Goal: Transaction & Acquisition: Purchase product/service

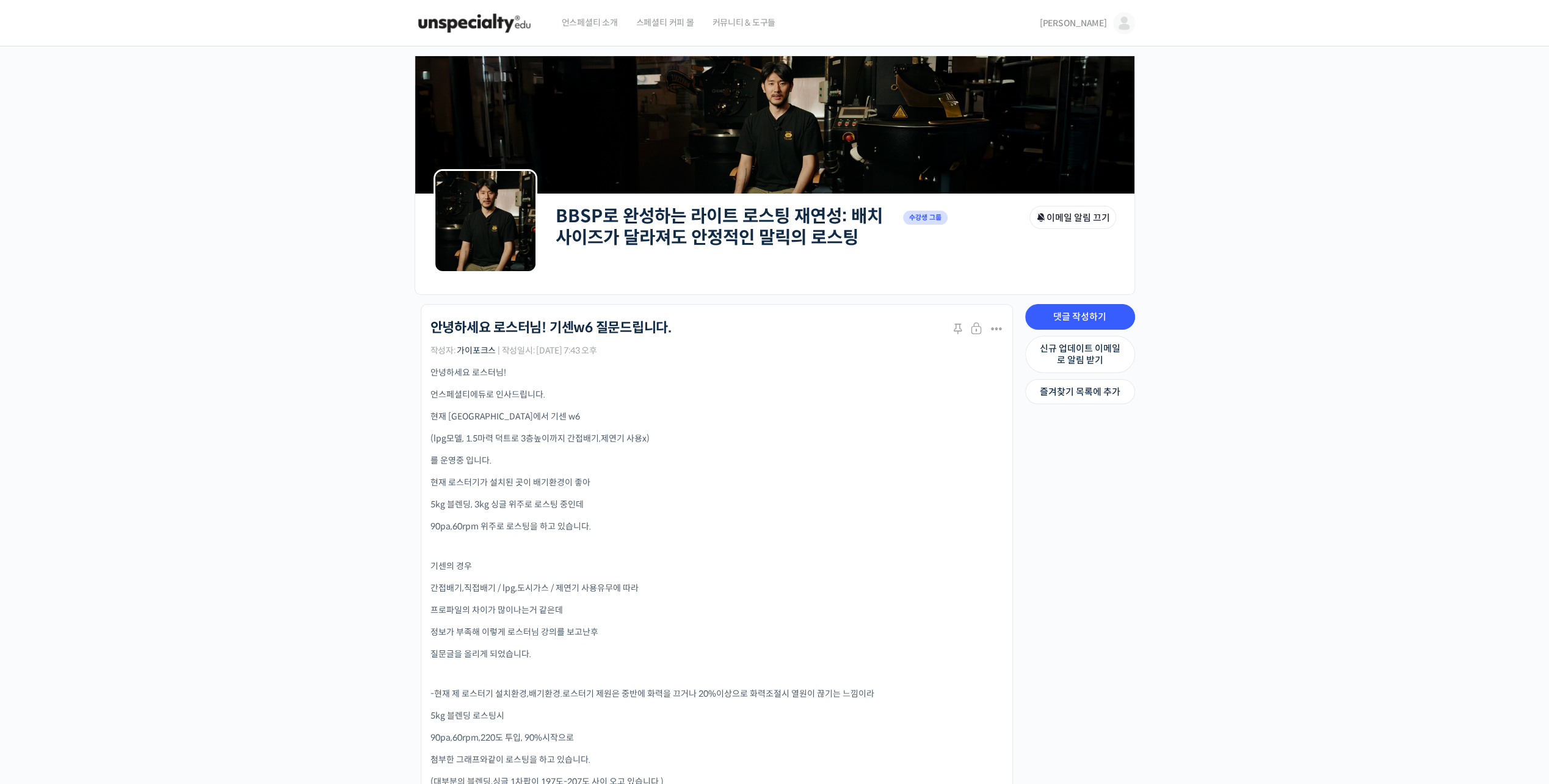
click at [489, 32] on img at bounding box center [474, 24] width 119 height 37
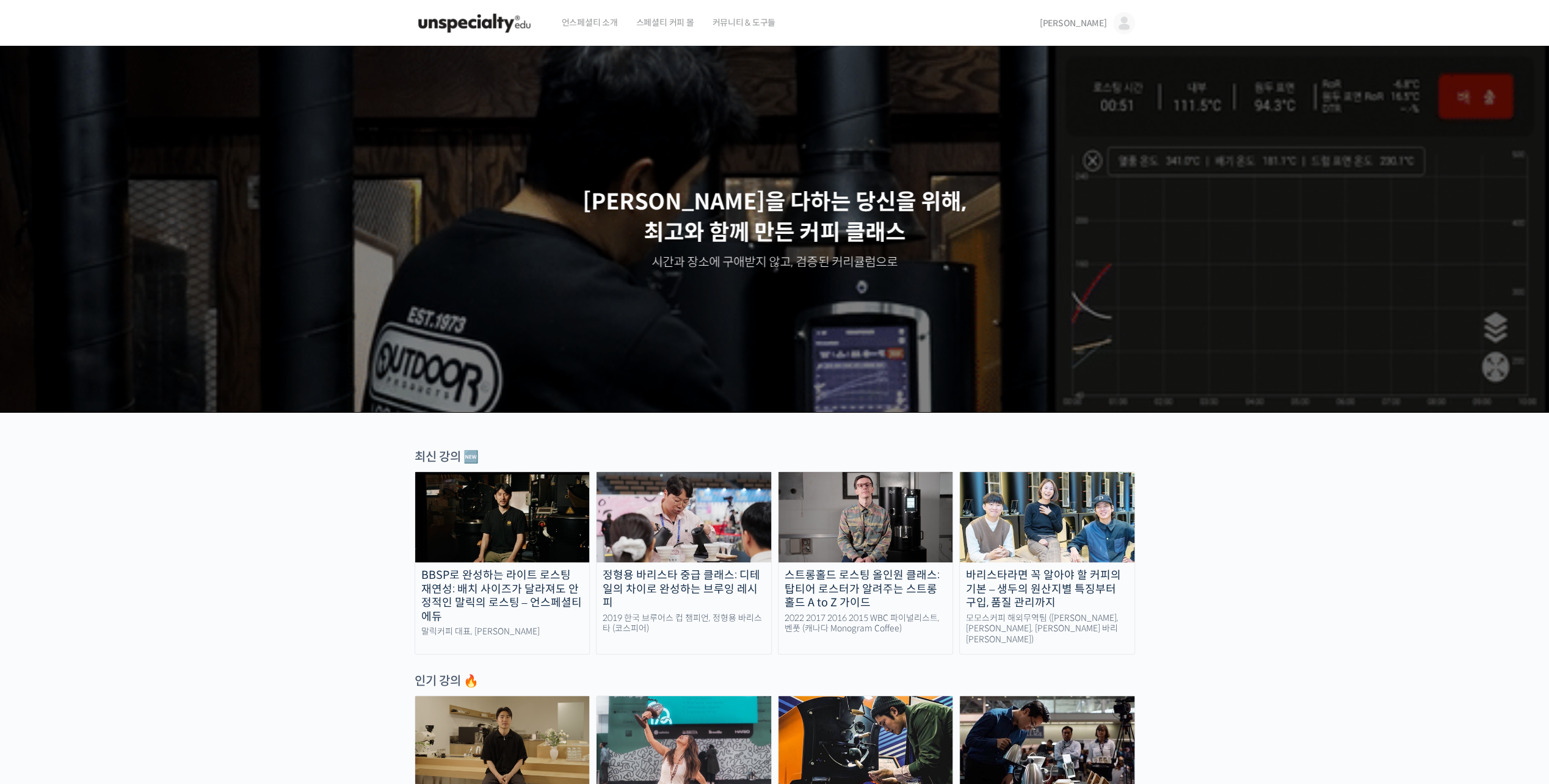
click at [1125, 20] on img at bounding box center [1124, 24] width 22 height 22
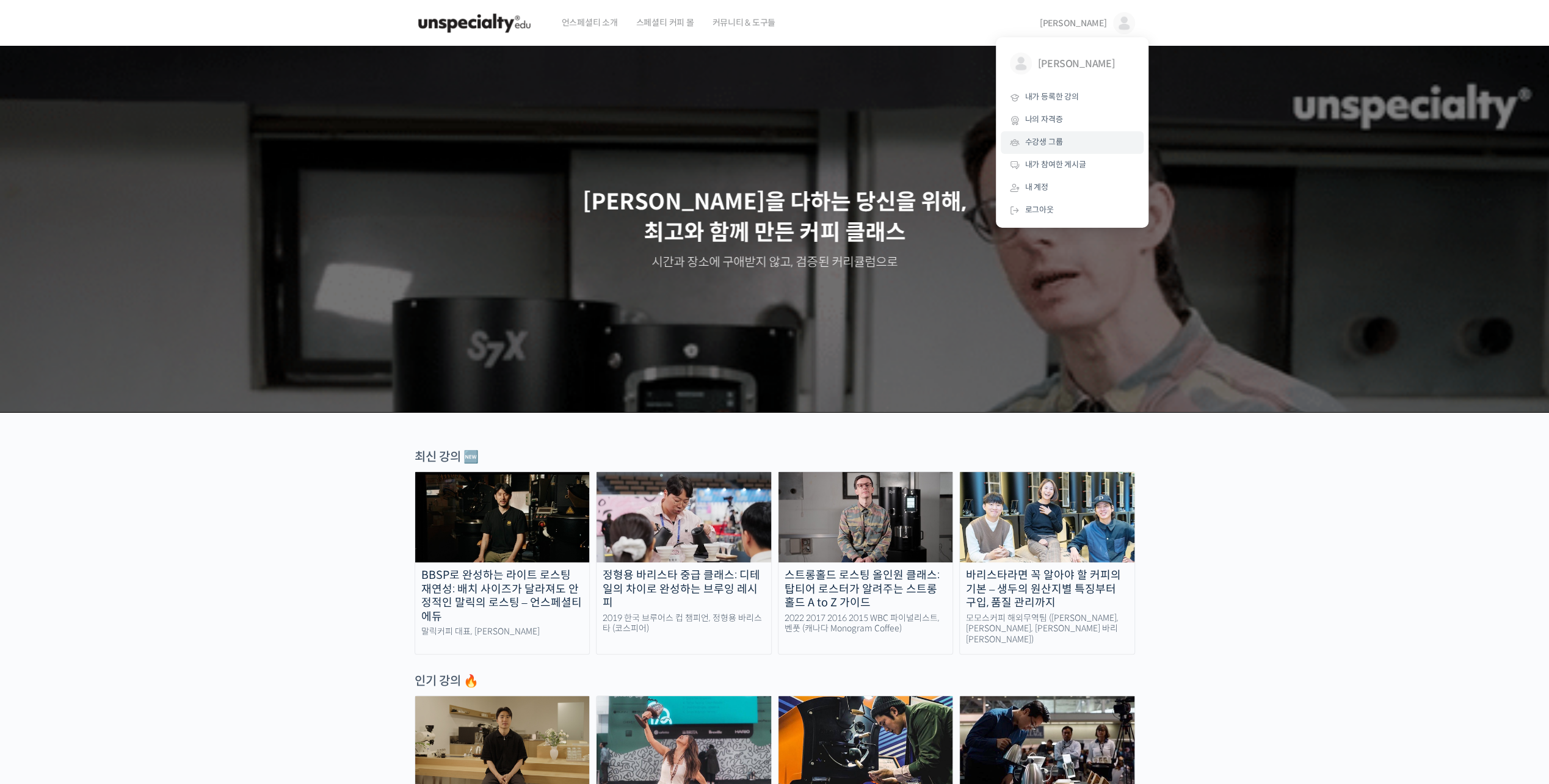
click at [1049, 140] on span "수강생 그룹" at bounding box center [1043, 142] width 38 height 10
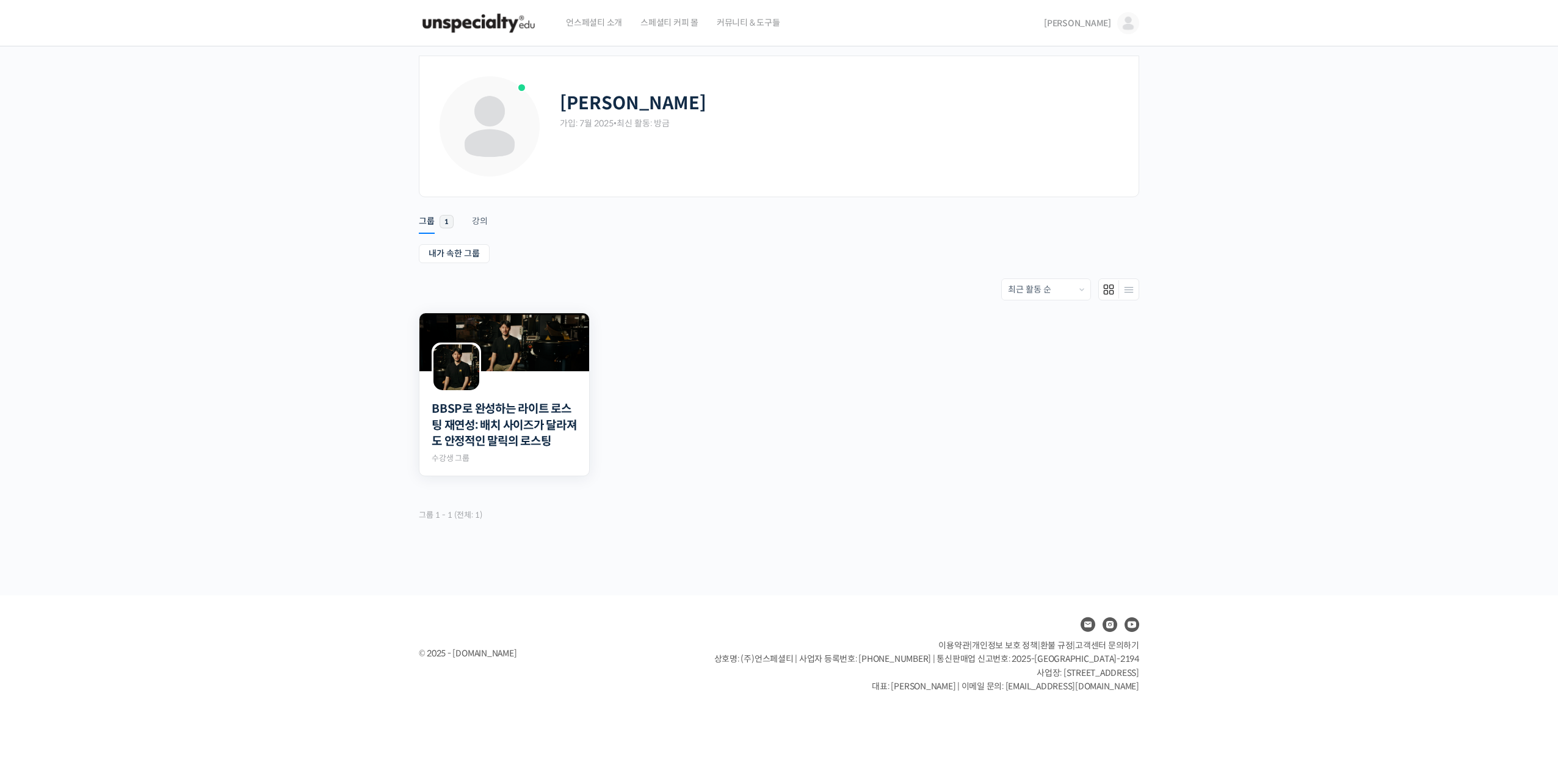
click at [492, 362] on img at bounding box center [504, 342] width 170 height 58
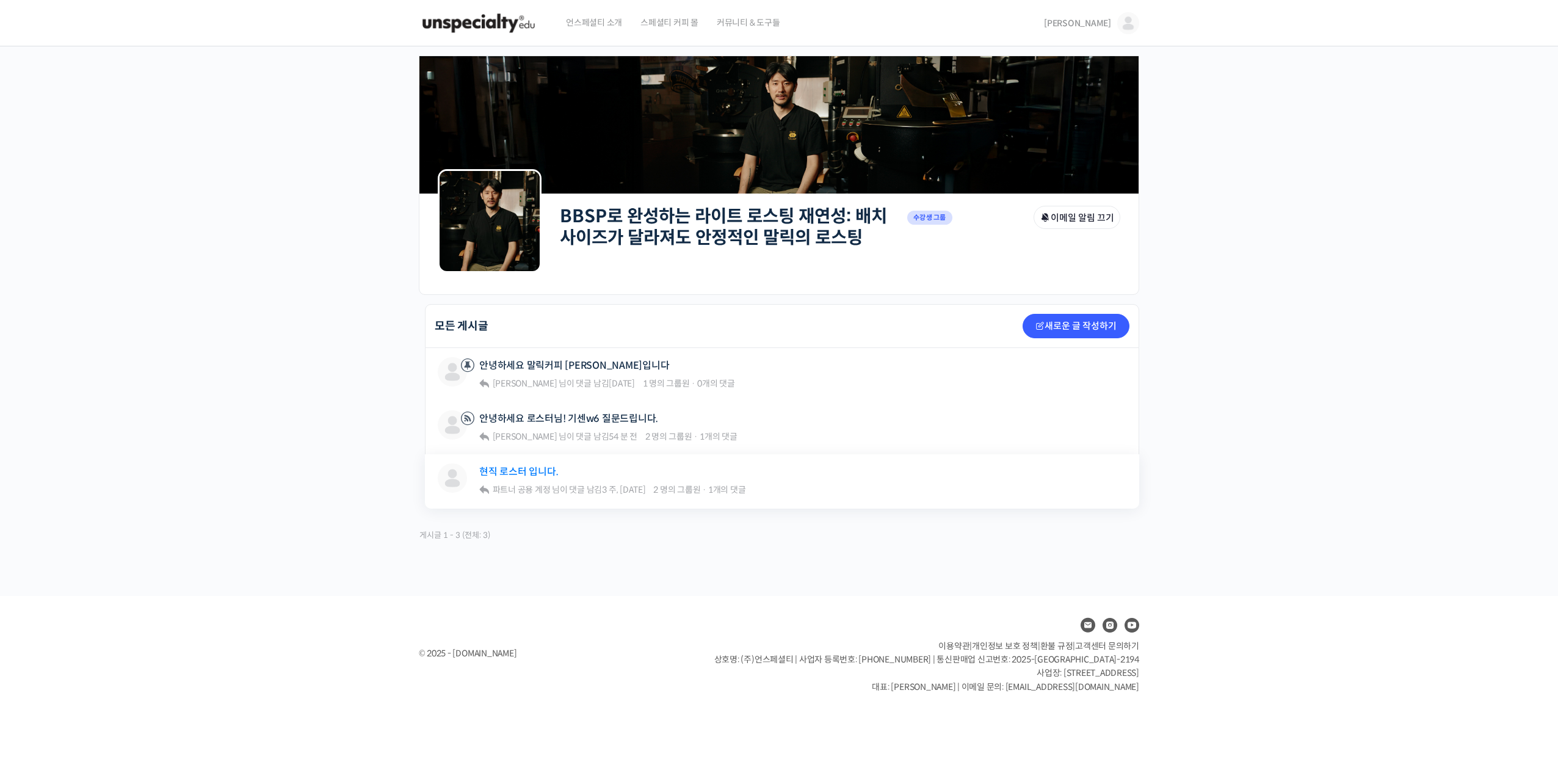
click at [546, 471] on link "현직 로스터 입니다." at bounding box center [518, 471] width 79 height 12
click at [540, 420] on link "안녕하세요 로스터님! 기센w6 질문드립니다." at bounding box center [568, 418] width 179 height 12
click at [595, 27] on span "언스페셜티 소개" at bounding box center [593, 22] width 56 height 46
click at [471, 28] on img at bounding box center [478, 24] width 119 height 37
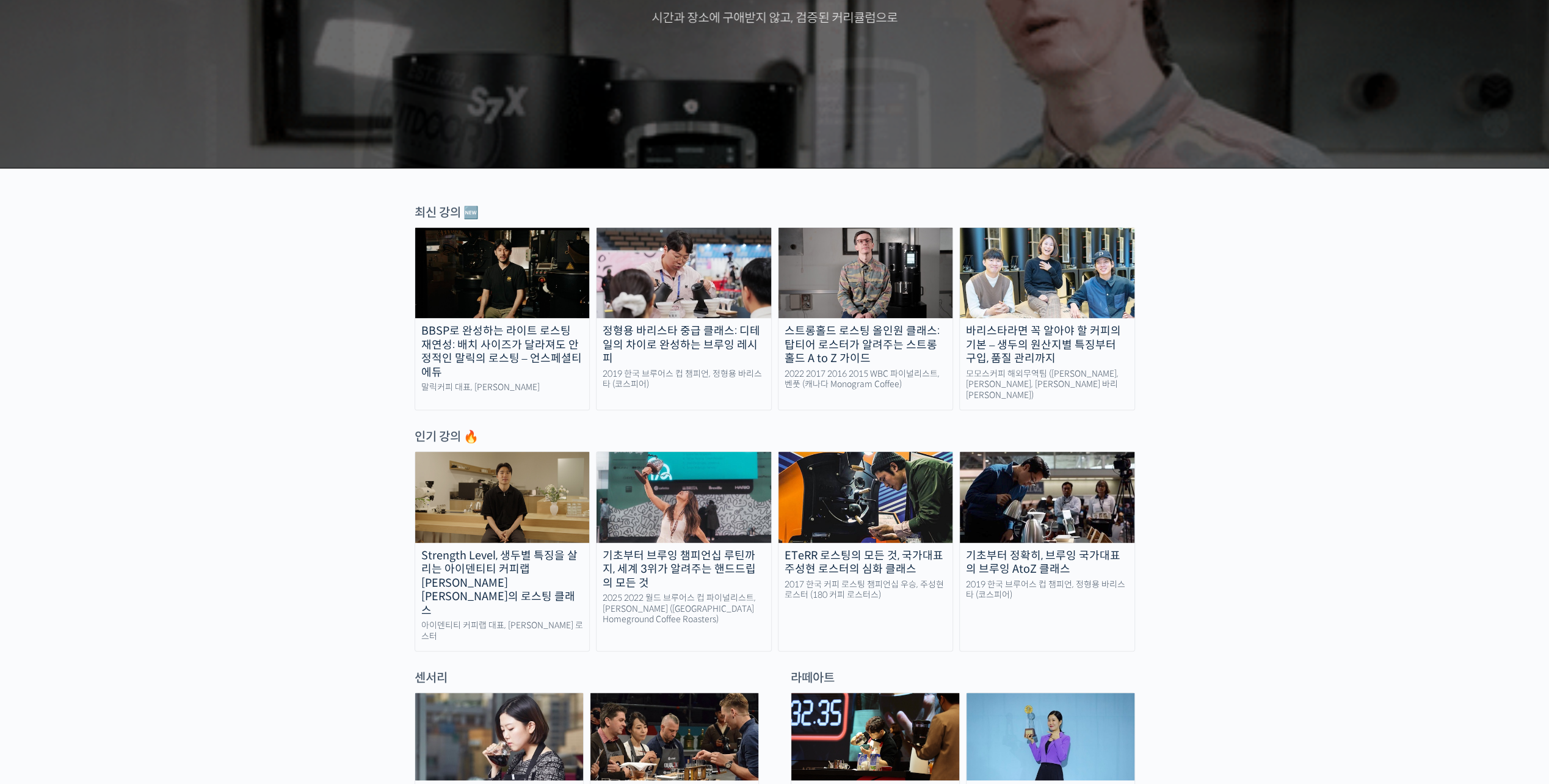
scroll to position [488, 0]
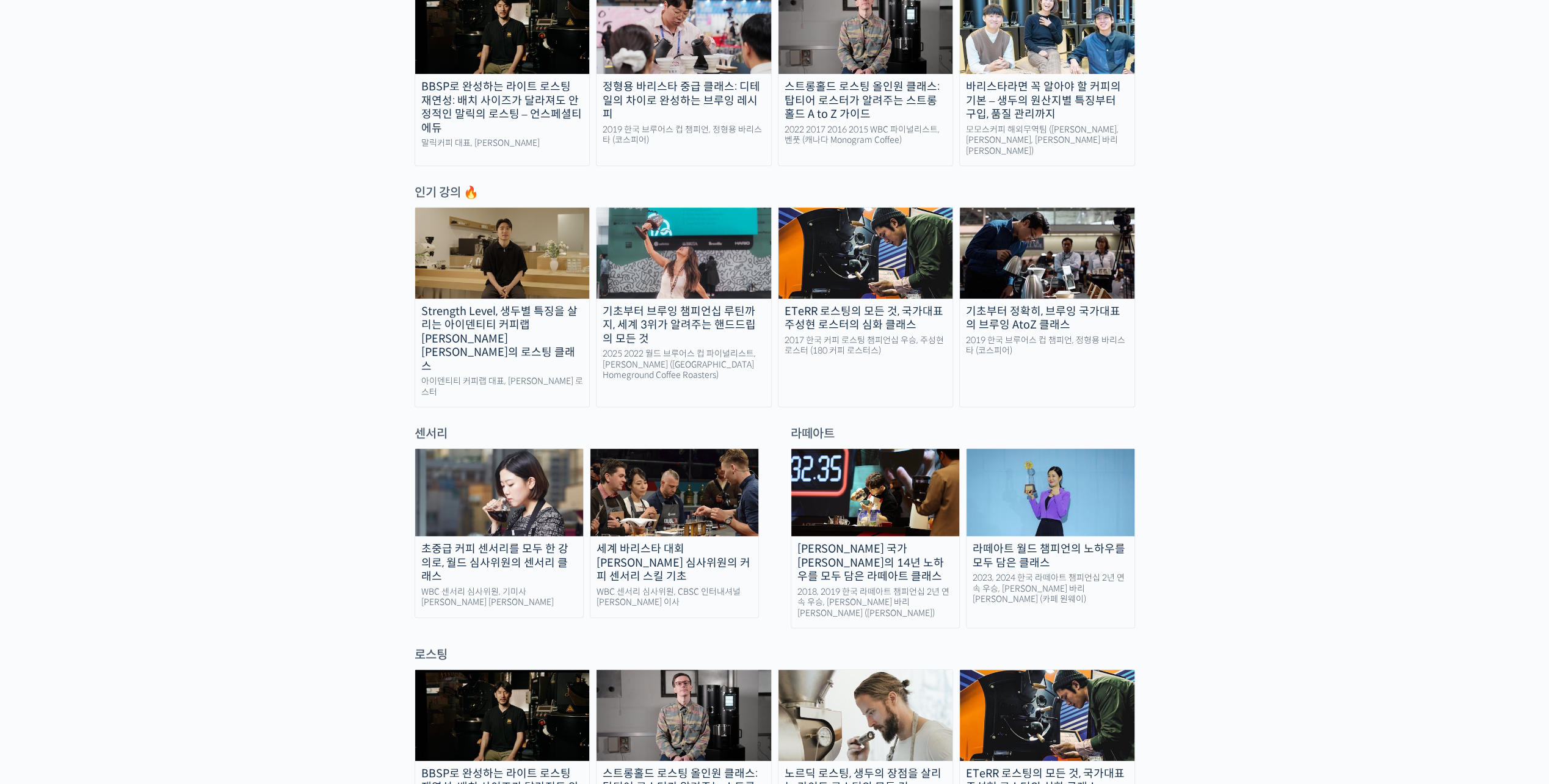
click at [546, 542] on div "초중급 커피 센서리를 모두 한 강의로, 월드 심사위원의 센서리 클래스" at bounding box center [499, 562] width 168 height 41
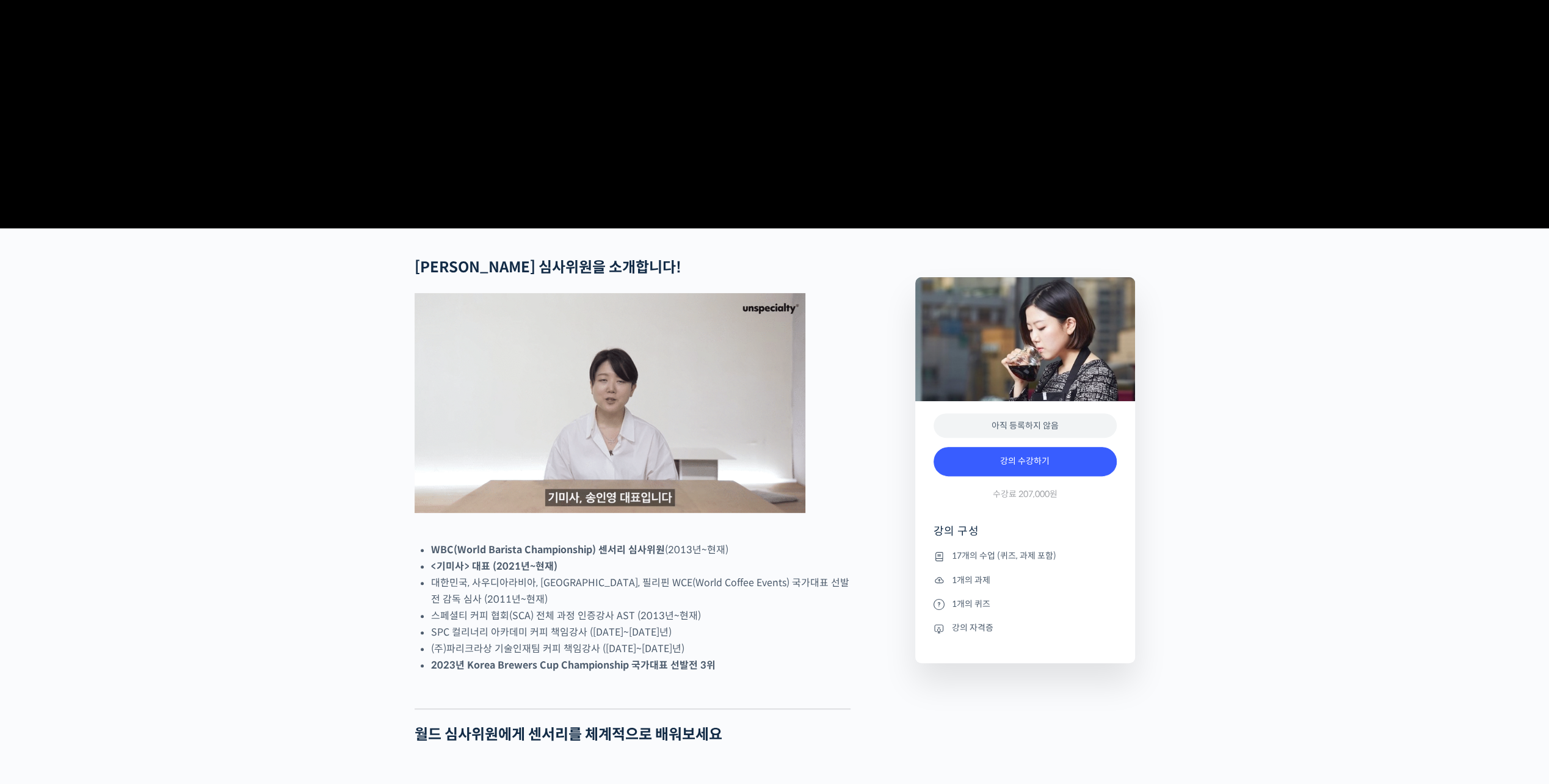
scroll to position [427, 0]
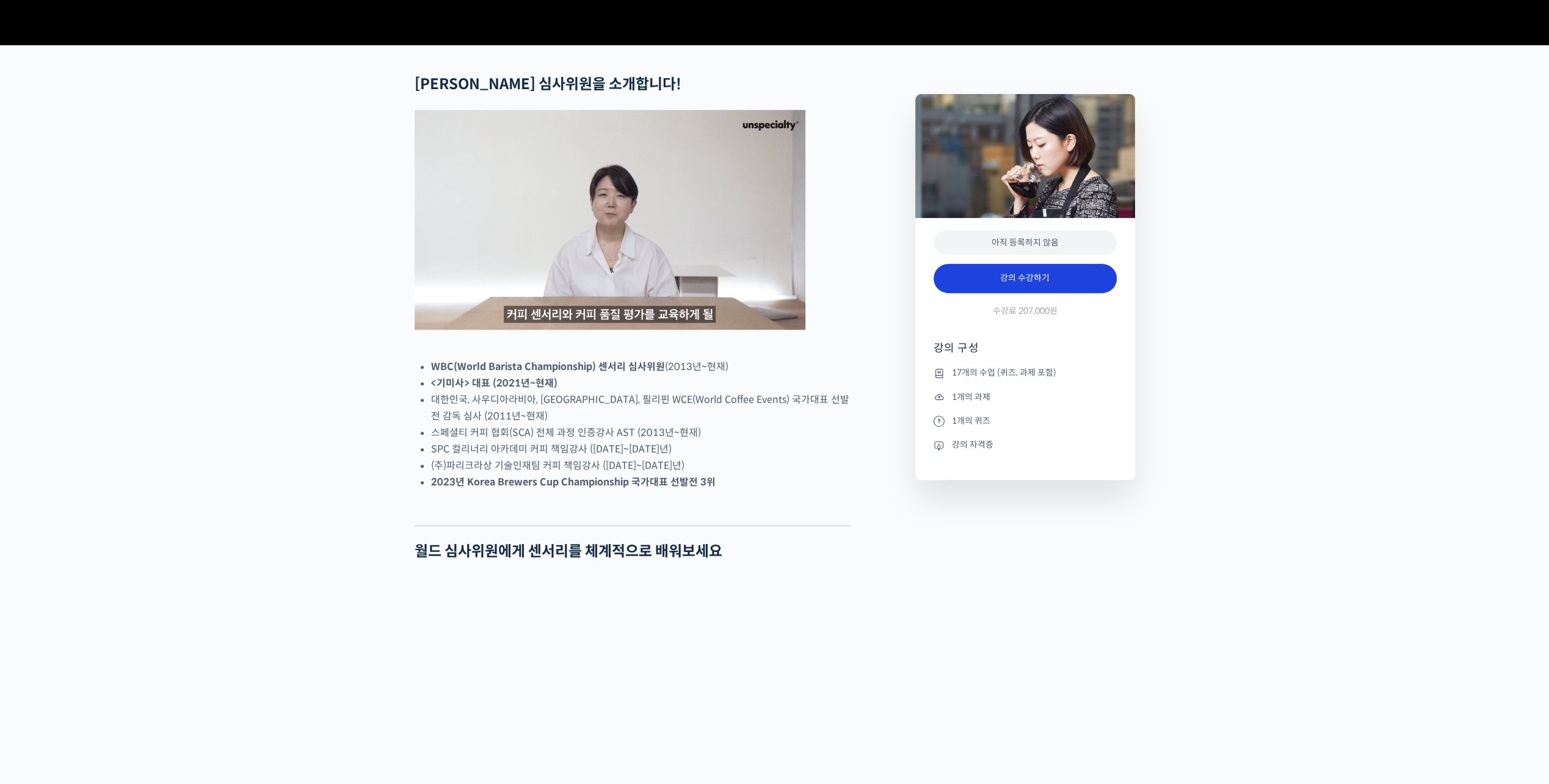
click at [1047, 293] on link "강의 수강하기" at bounding box center [1025, 278] width 183 height 29
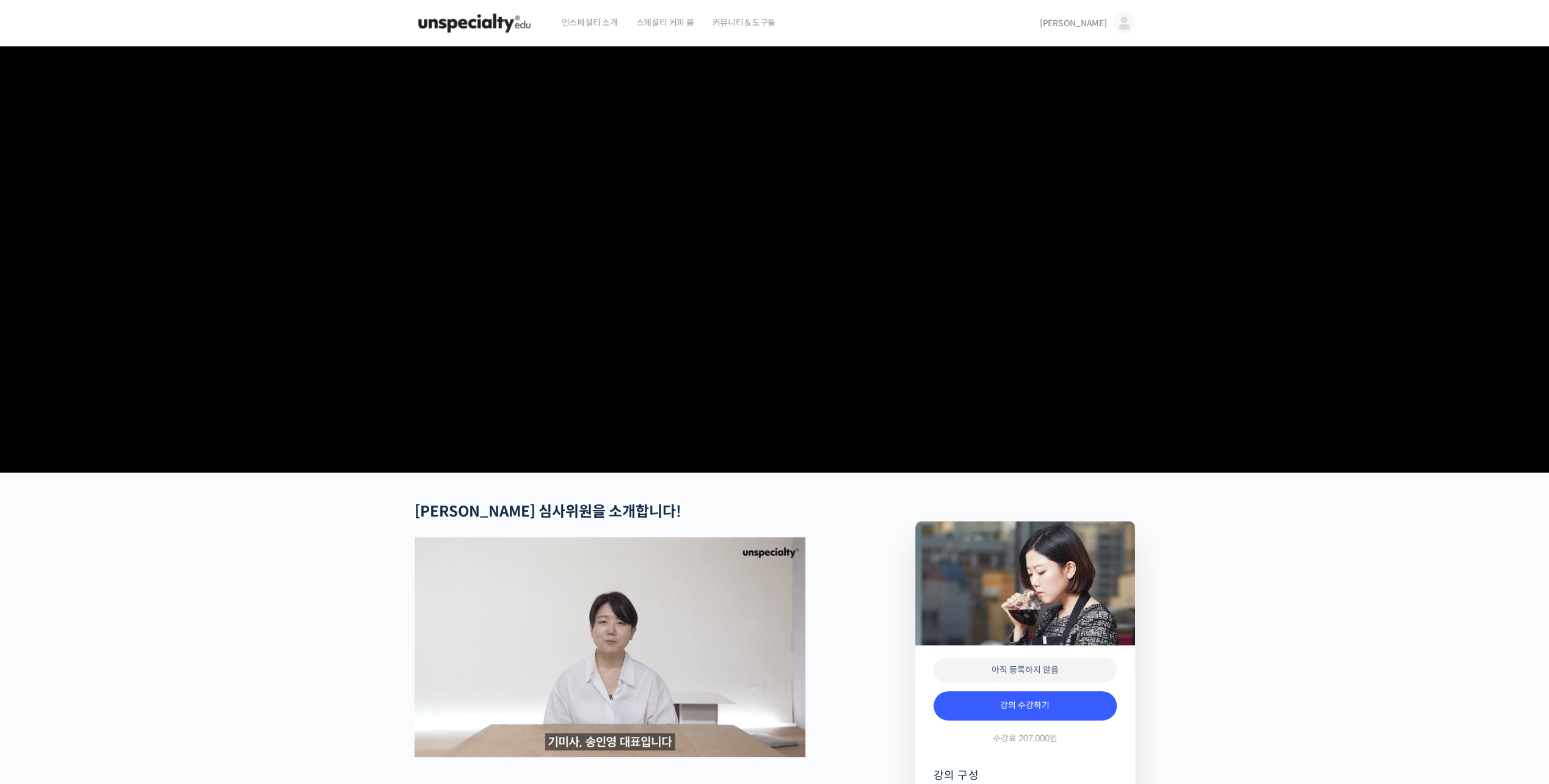
click at [1121, 22] on img at bounding box center [1124, 24] width 22 height 22
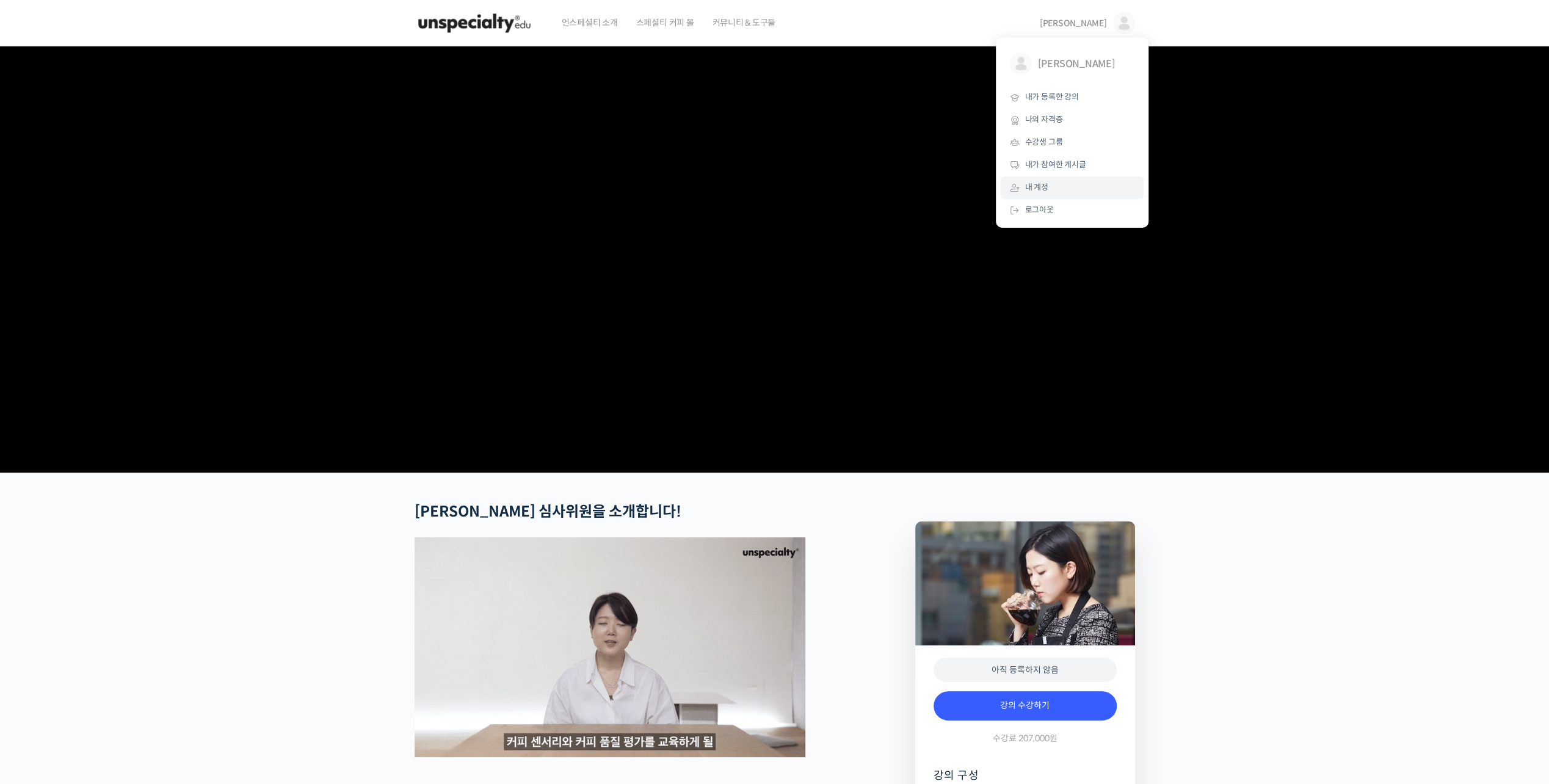
click at [1021, 182] on link "내 계정" at bounding box center [1072, 187] width 143 height 23
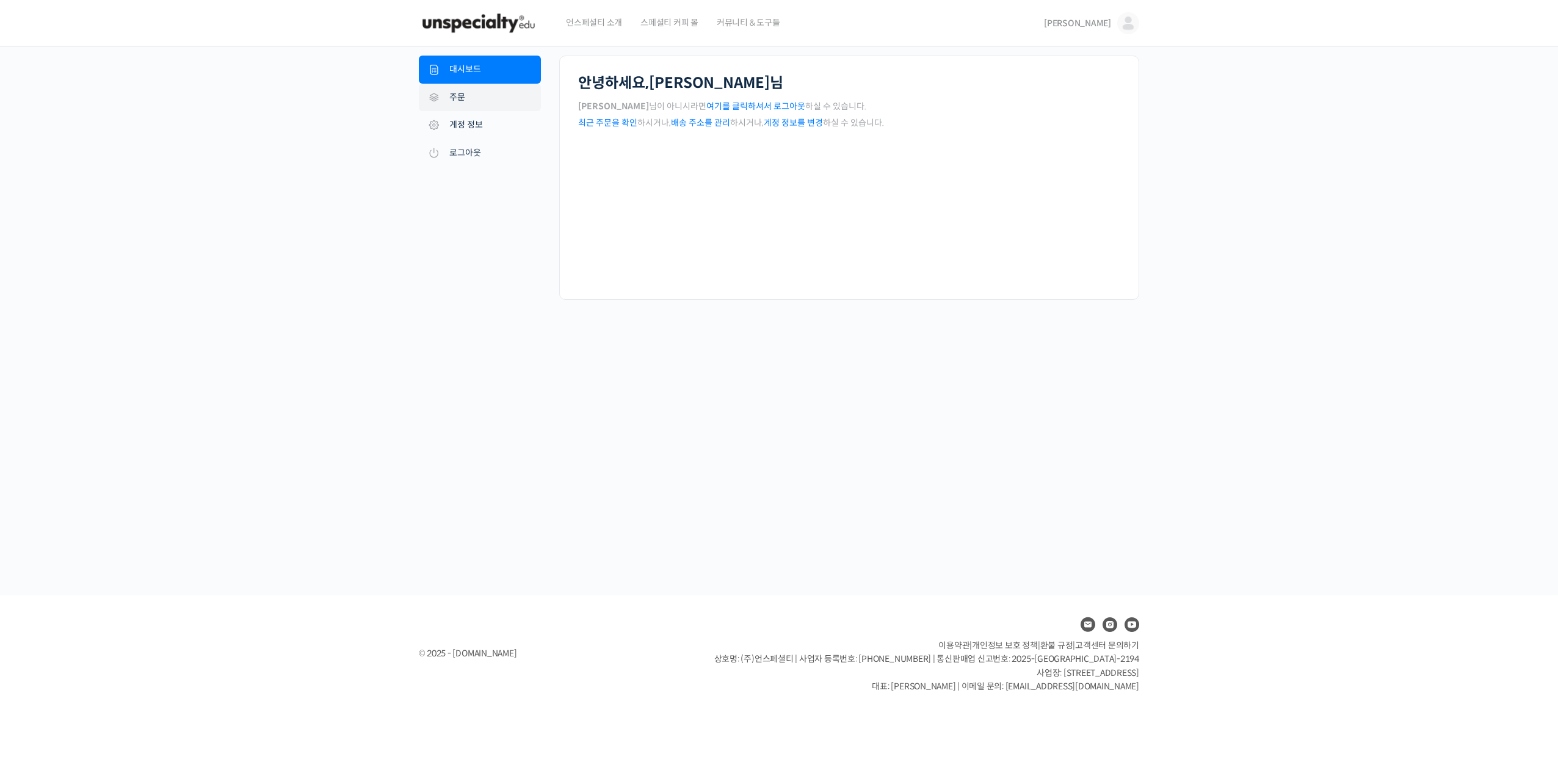
click at [482, 110] on link "주문" at bounding box center [479, 97] width 122 height 28
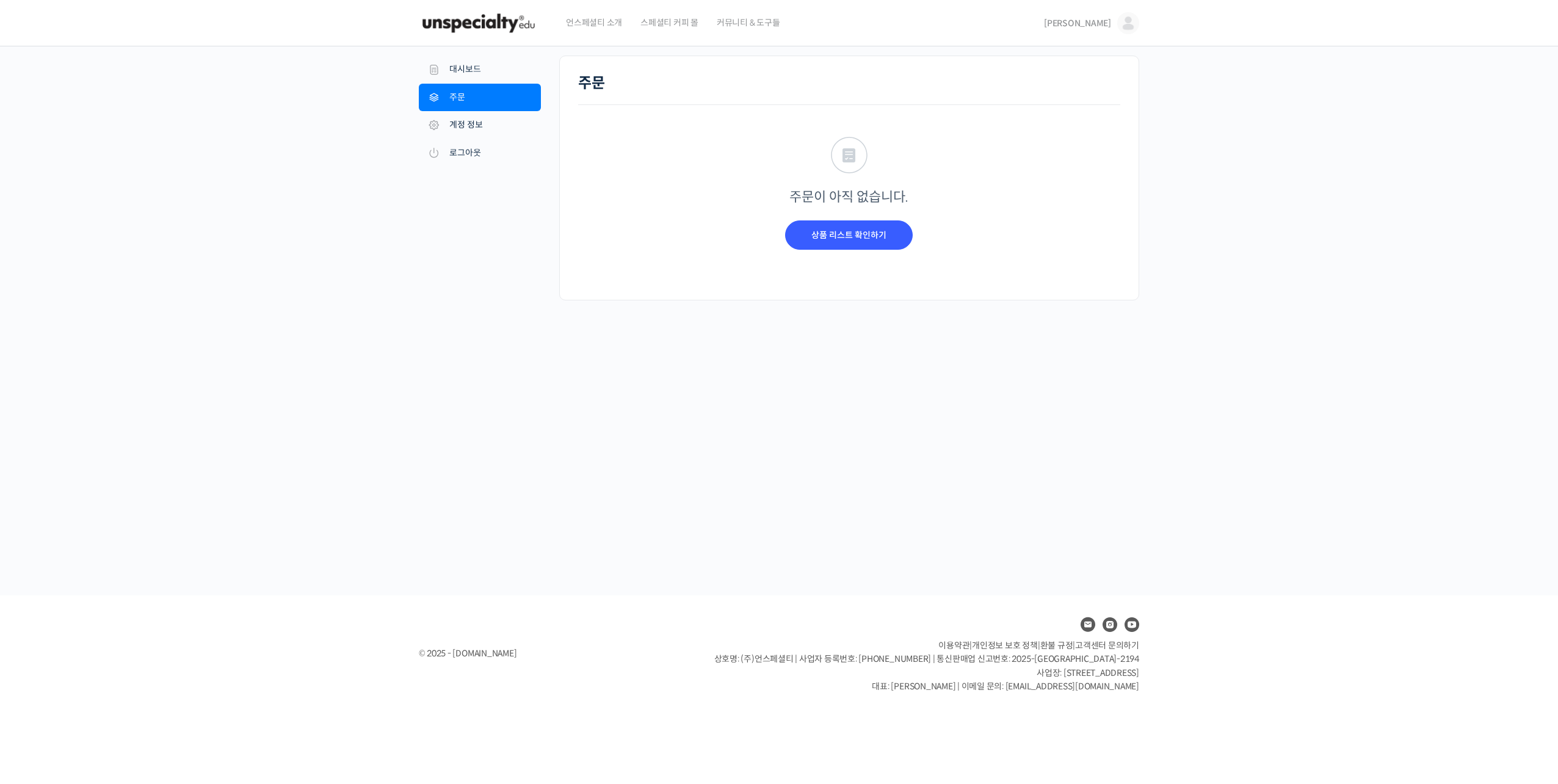
click at [477, 121] on link "계정 정보" at bounding box center [479, 124] width 122 height 28
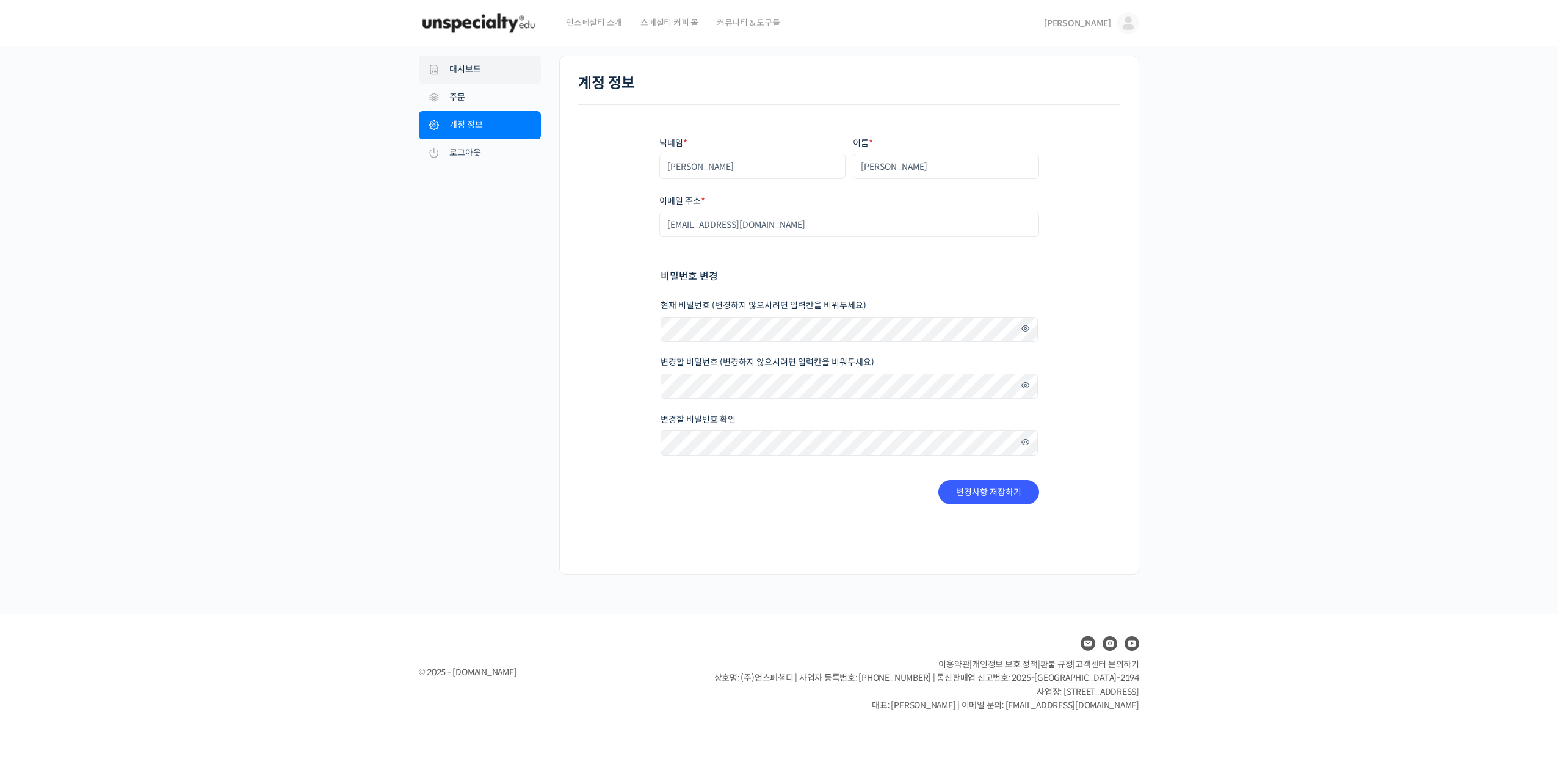
click at [492, 78] on link "대시보드" at bounding box center [479, 69] width 122 height 28
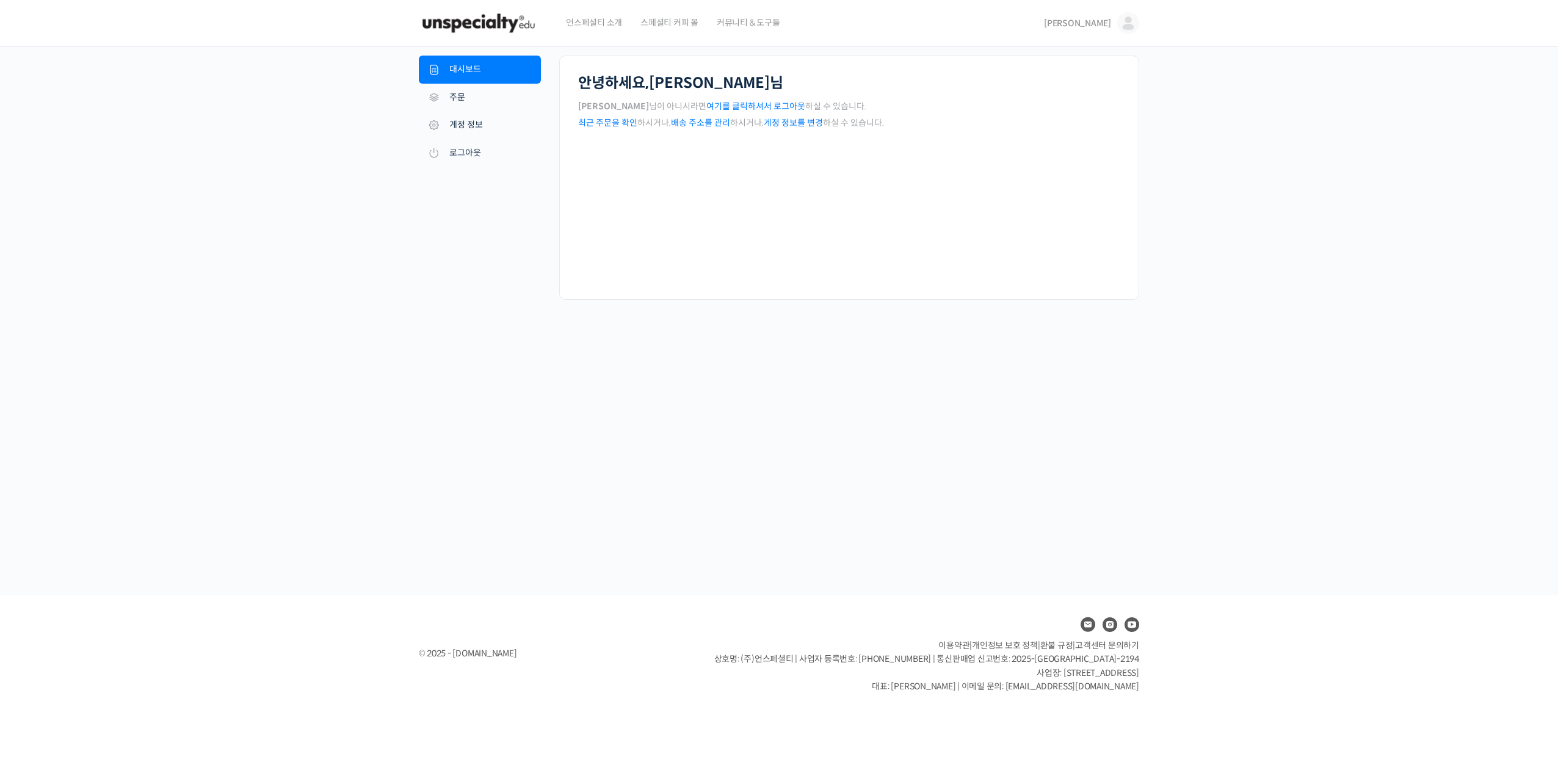
click at [771, 23] on span "커뮤니티 & 도구들" at bounding box center [749, 22] width 64 height 46
click at [621, 124] on link "최근 주문을 확인" at bounding box center [608, 122] width 59 height 11
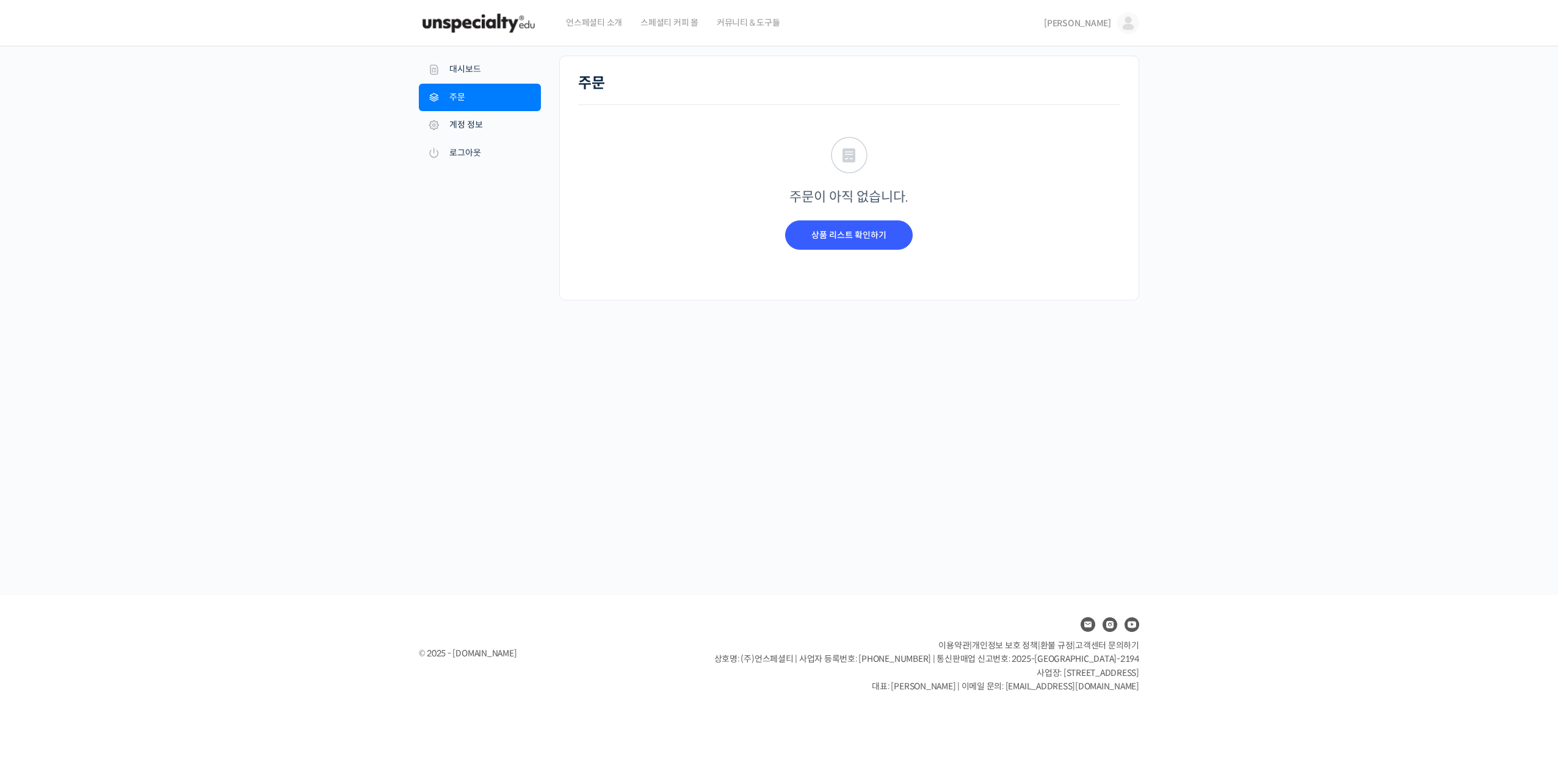
click at [508, 37] on img at bounding box center [478, 24] width 119 height 37
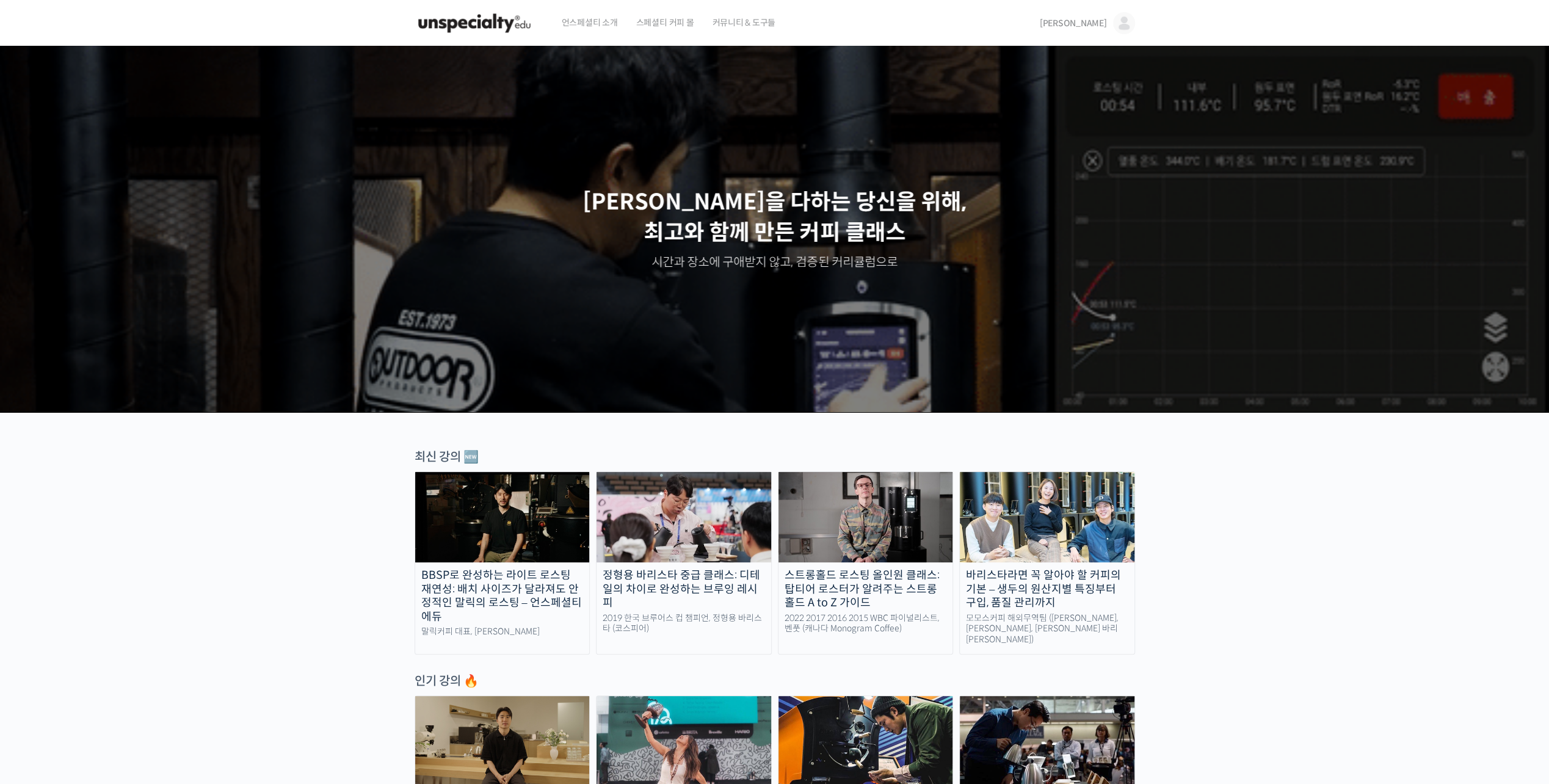
scroll to position [183, 0]
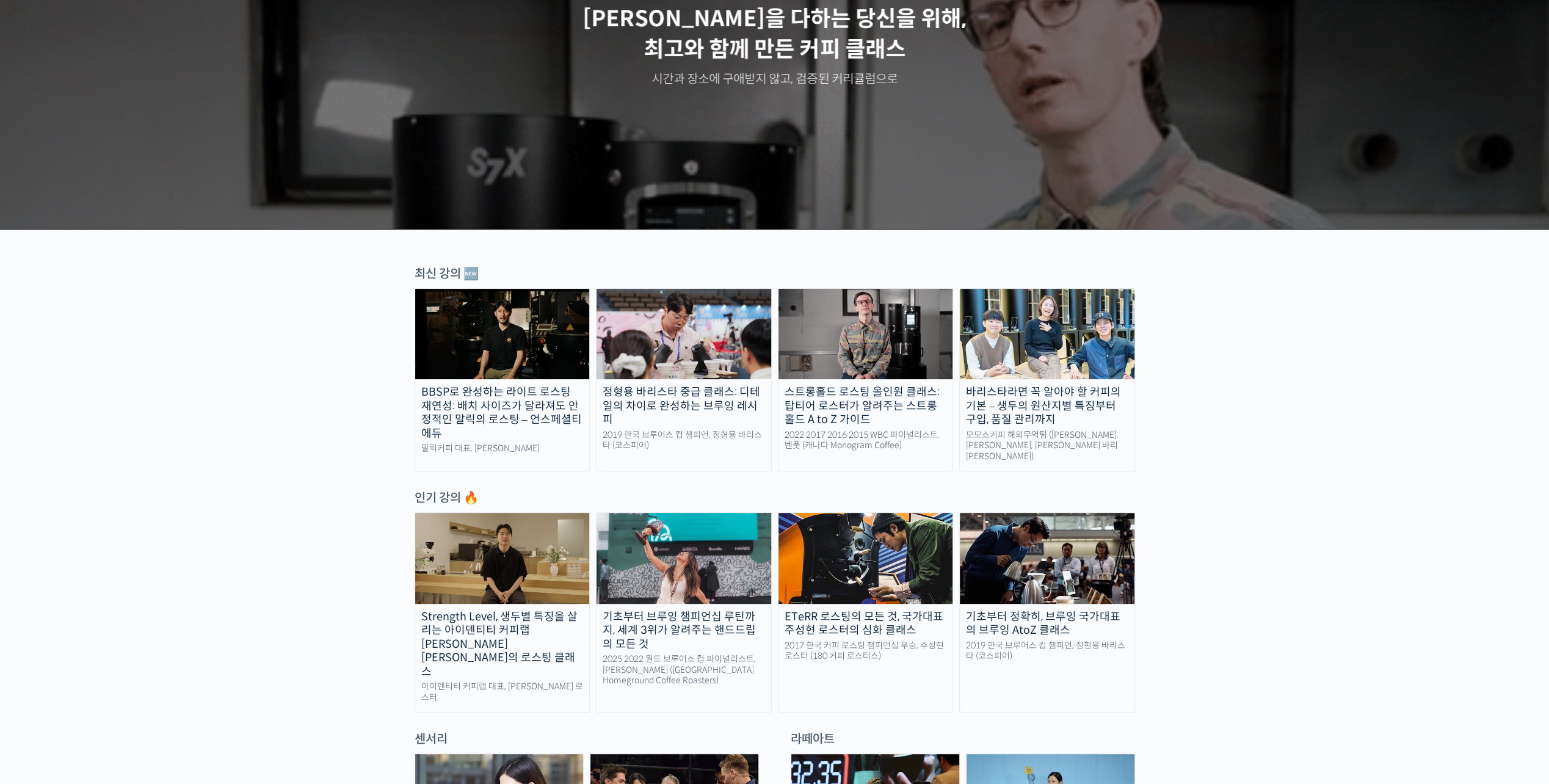
click at [713, 386] on div "정형용 바리스타 중급 클래스: 디테일의 차이로 완성하는 브루잉 레시피" at bounding box center [684, 405] width 175 height 41
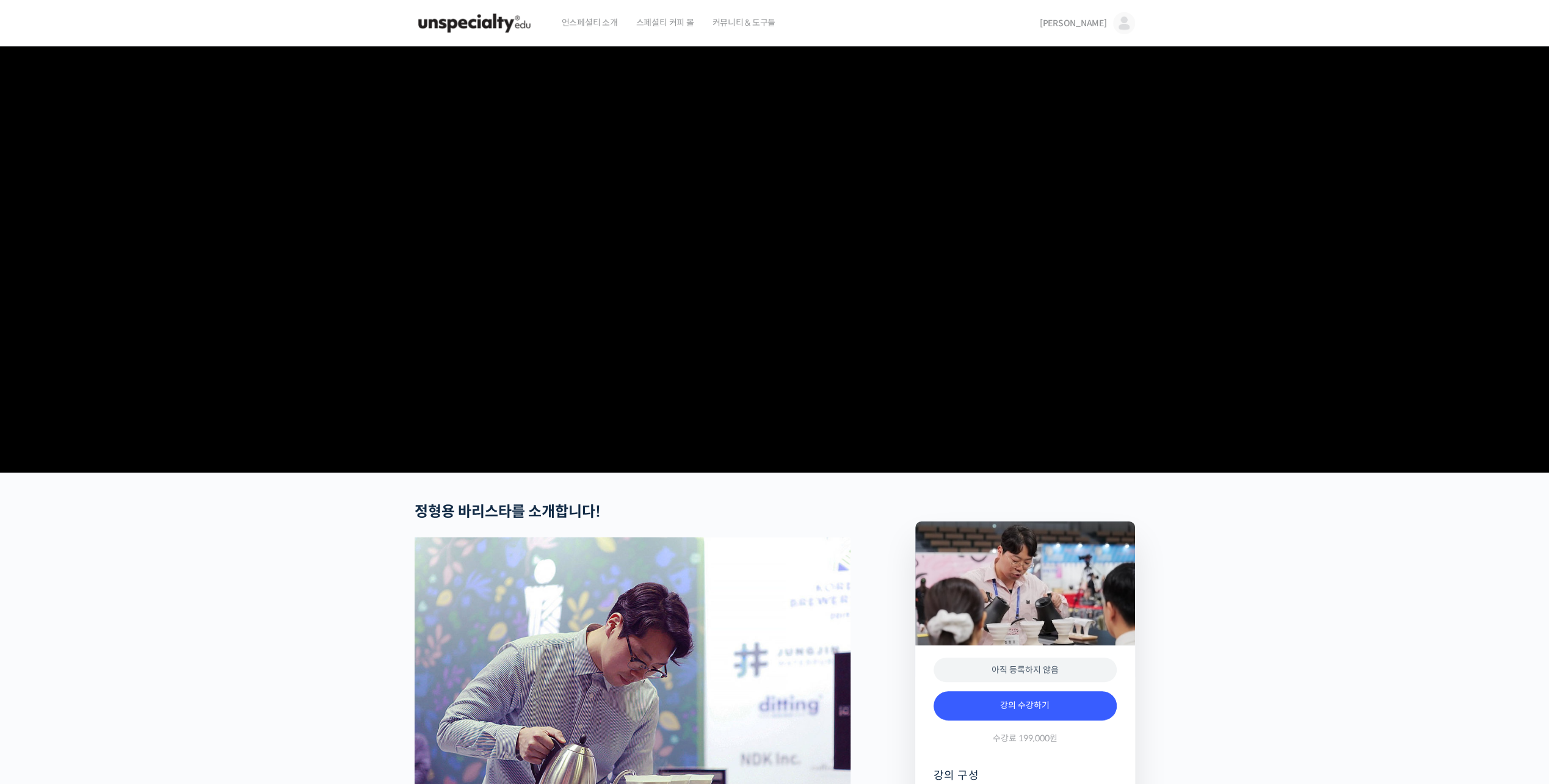
click at [1120, 23] on img at bounding box center [1124, 24] width 22 height 22
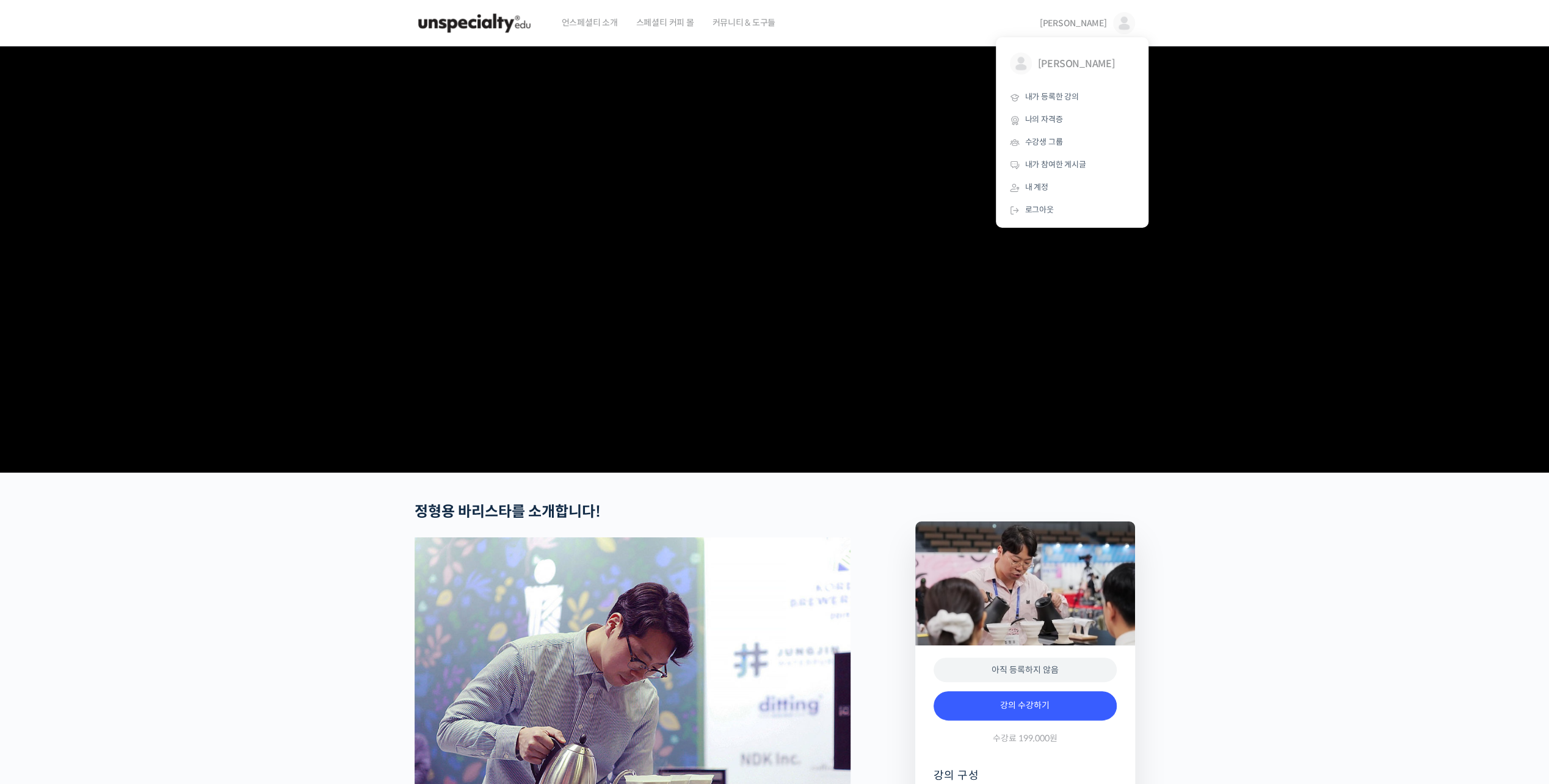
click at [1230, 50] on section at bounding box center [774, 259] width 1549 height 426
